Goal: Task Accomplishment & Management: Manage account settings

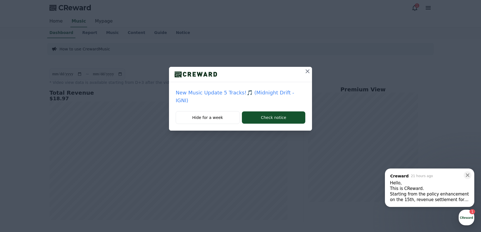
click at [304, 70] on icon at bounding box center [307, 71] width 7 height 7
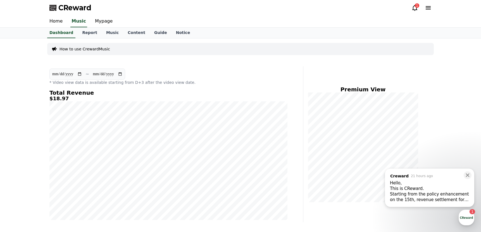
click at [61, 75] on input "**********" at bounding box center [67, 74] width 30 height 6
type input "**********"
click at [311, 15] on div "CReward 1" at bounding box center [240, 8] width 391 height 16
click at [426, 198] on div "Starting from the policy enhancement on the 15th, revenue settlement for copyri…" at bounding box center [429, 197] width 79 height 11
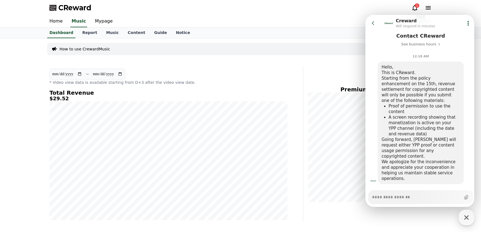
click at [348, 14] on div "CReward 1" at bounding box center [240, 8] width 391 height 16
click at [365, 4] on div "CReward 1" at bounding box center [240, 8] width 391 height 16
click at [371, 22] on icon at bounding box center [373, 23] width 6 height 6
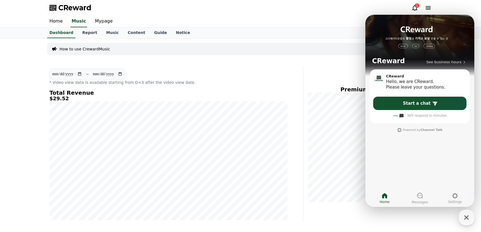
click at [339, 18] on div "Home Music Mypage" at bounding box center [240, 22] width 391 height 12
click at [390, 4] on div "CReward 1" at bounding box center [240, 8] width 391 height 16
click at [416, 7] on div "1" at bounding box center [416, 5] width 4 height 4
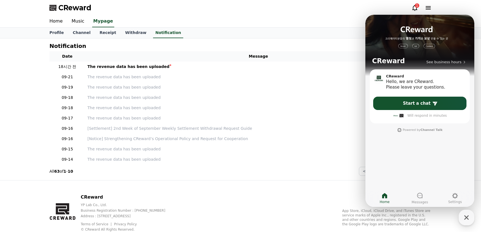
click at [416, 7] on div "1" at bounding box center [416, 5] width 4 height 4
click at [383, 201] on span "Home" at bounding box center [384, 202] width 10 height 4
click at [382, 6] on div "CReward" at bounding box center [240, 8] width 391 height 16
click at [465, 7] on div "CReward" at bounding box center [240, 8] width 481 height 16
click at [395, 4] on div "CReward" at bounding box center [240, 8] width 391 height 16
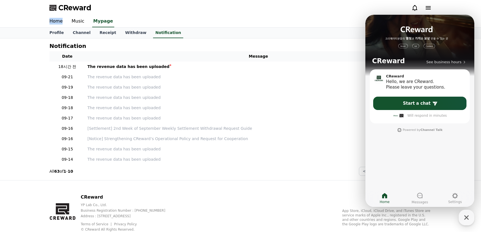
click at [395, 4] on div "CReward" at bounding box center [240, 8] width 391 height 16
click at [419, 194] on icon at bounding box center [420, 196] width 6 height 6
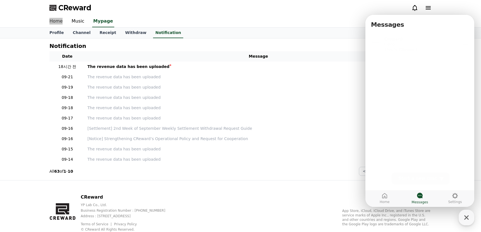
click at [403, 45] on div "Hello, This is CReward. Starting from the policy enhancement on the 15th, reven…" at bounding box center [426, 45] width 85 height 11
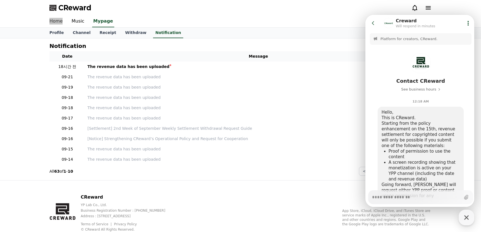
scroll to position [45, 0]
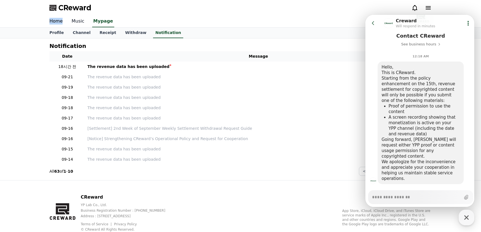
type textarea "*"
click at [75, 21] on link "Music" at bounding box center [78, 22] width 22 height 12
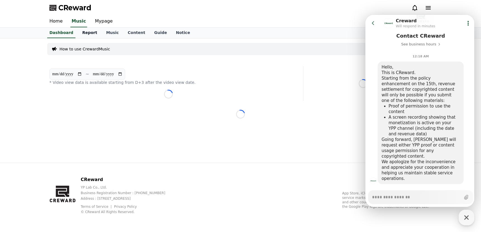
click at [86, 32] on link "Report" at bounding box center [90, 33] width 24 height 11
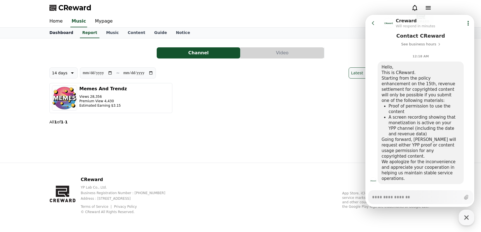
click at [64, 30] on link "Dashboard" at bounding box center [61, 33] width 33 height 11
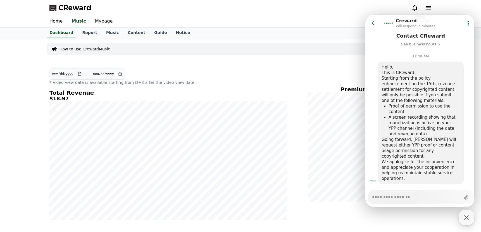
click at [61, 74] on input "**********" at bounding box center [67, 74] width 30 height 6
click at [263, 3] on div "CReward" at bounding box center [240, 8] width 391 height 16
click at [275, 4] on div "CReward" at bounding box center [240, 8] width 391 height 16
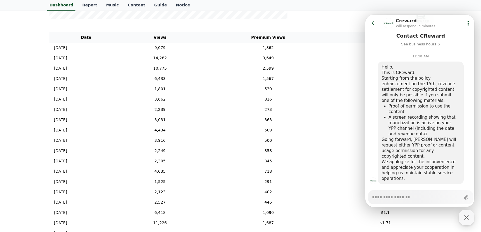
scroll to position [199, 0]
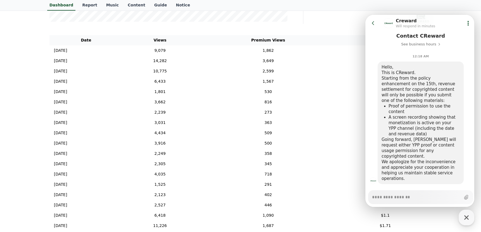
click at [372, 23] on icon at bounding box center [372, 23] width 2 height 4
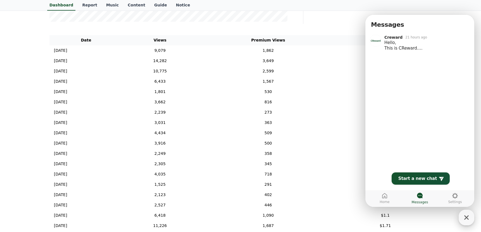
click at [468, 218] on icon "button" at bounding box center [466, 218] width 10 height 10
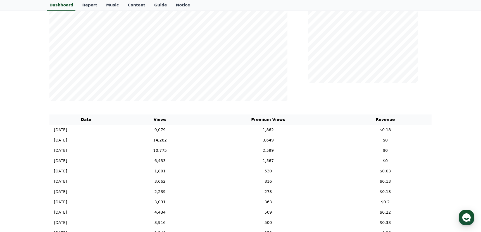
scroll to position [0, 0]
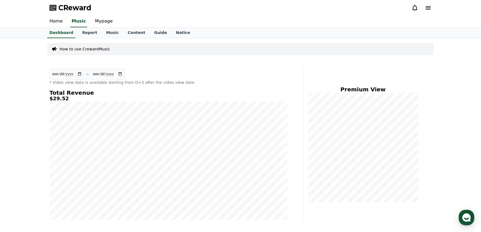
click at [54, 74] on input "**********" at bounding box center [67, 74] width 30 height 6
type input "**********"
click at [282, 32] on div "Dashboard Report Music Content Guide Notice" at bounding box center [240, 33] width 391 height 11
click at [285, 28] on div "Dashboard Report Music Content Guide Notice" at bounding box center [240, 33] width 391 height 11
click at [467, 219] on icon "button" at bounding box center [466, 218] width 10 height 10
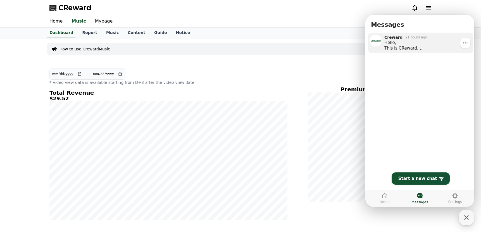
click at [414, 42] on div "Hello, This is CReward. Starting from the policy enhancement on the 15th, reven…" at bounding box center [426, 45] width 85 height 11
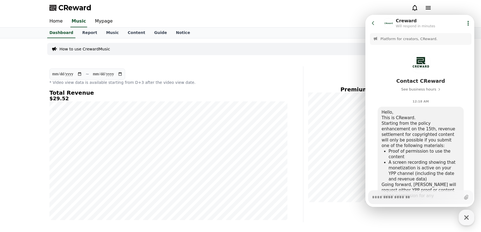
scroll to position [45, 0]
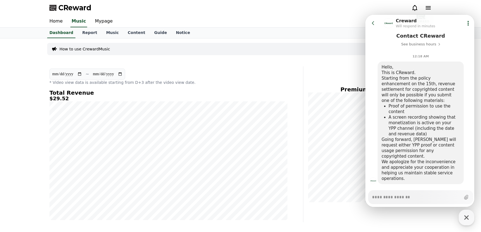
type textarea "*"
click at [370, 24] on icon at bounding box center [373, 23] width 6 height 6
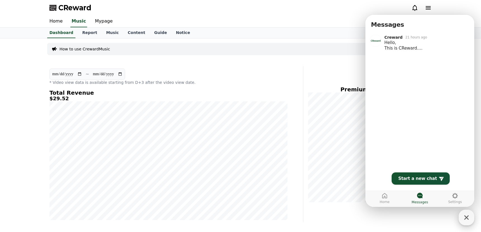
click at [467, 212] on div "button" at bounding box center [466, 218] width 16 height 16
